Goal: Task Accomplishment & Management: Manage account settings

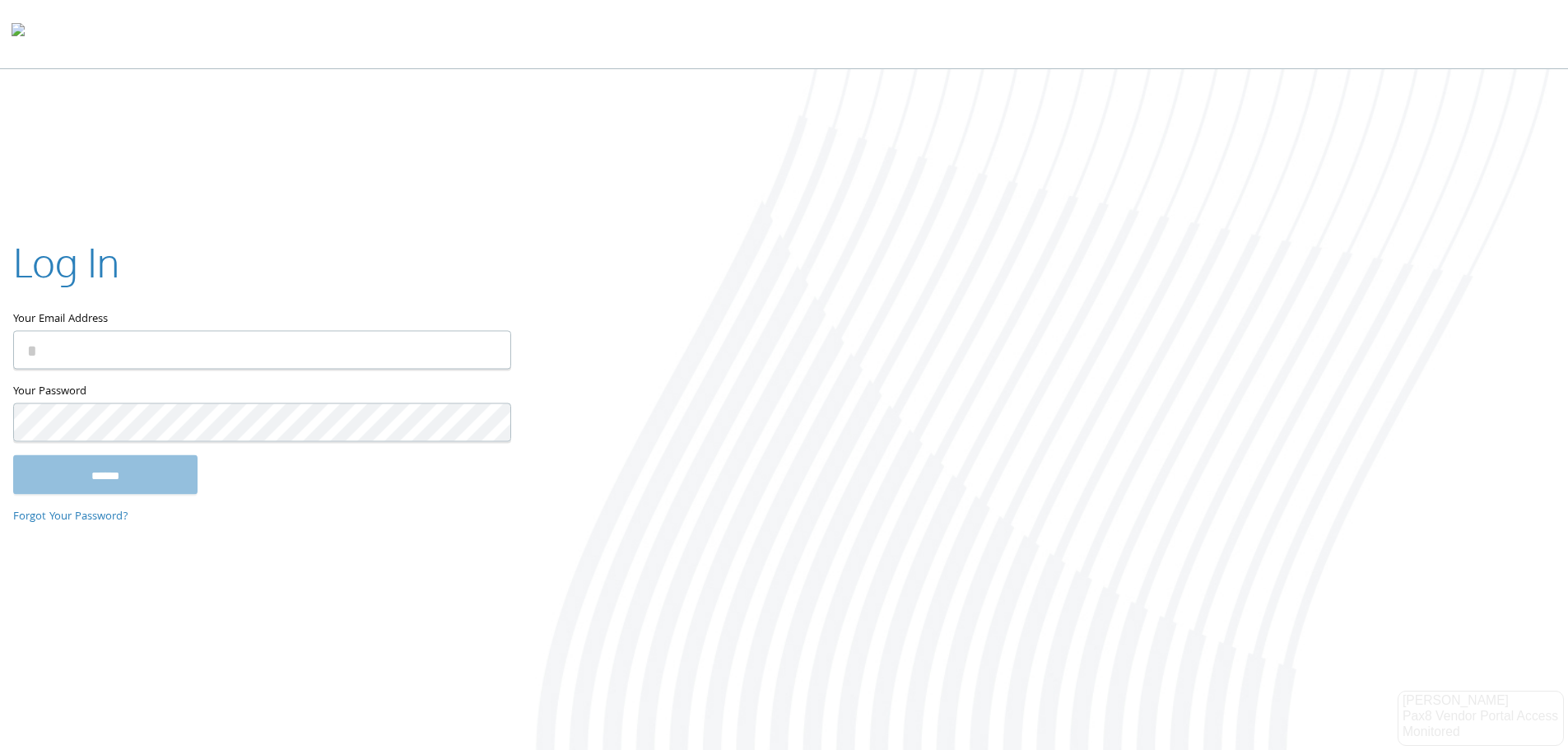
click at [323, 347] on input "Your Email Address" at bounding box center [261, 350] width 498 height 39
type input "**********"
click at [484, 427] on keeper-lock "Open Keeper Popup" at bounding box center [488, 423] width 20 height 20
click at [117, 463] on input "******" at bounding box center [105, 474] width 184 height 39
